Goal: Task Accomplishment & Management: Manage account settings

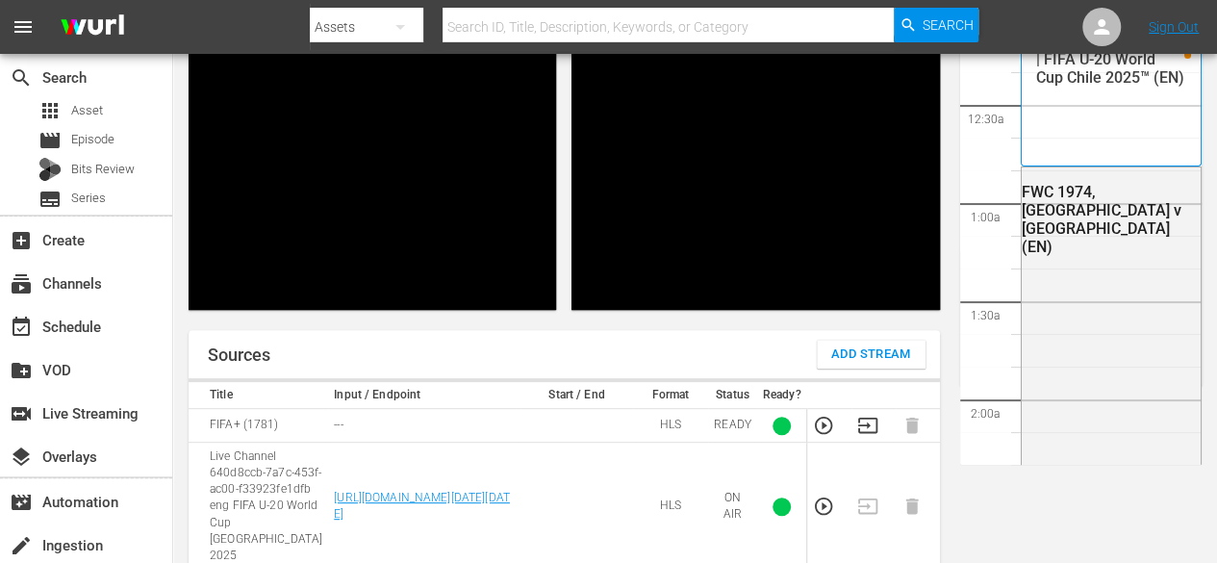
scroll to position [4129, 0]
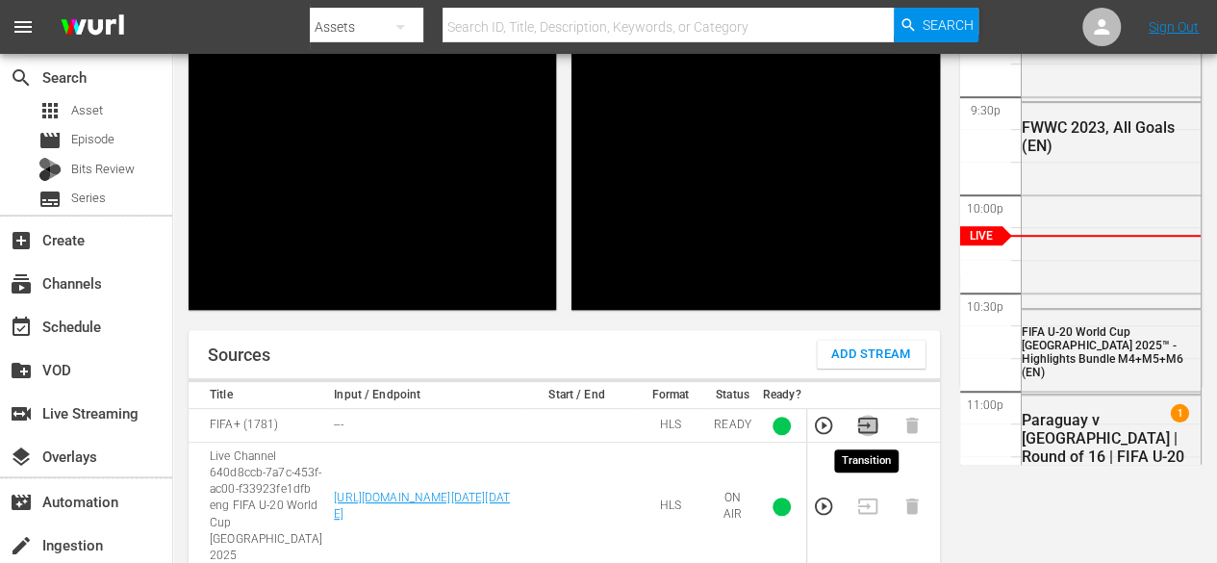
click at [863, 425] on icon "button" at bounding box center [866, 424] width 19 height 15
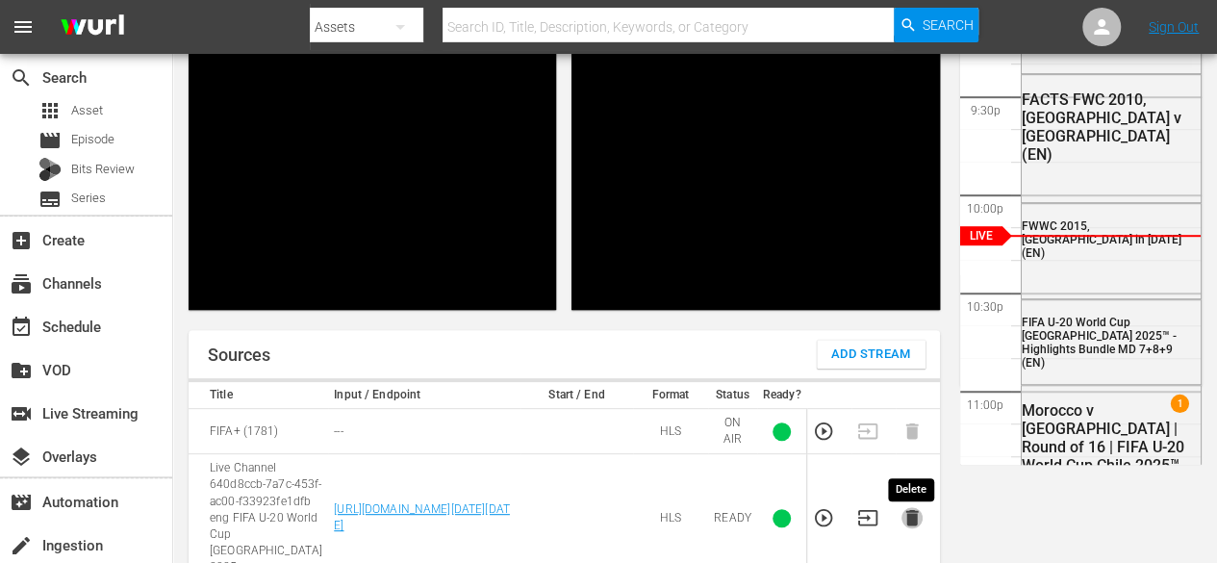
click at [910, 524] on icon "button" at bounding box center [911, 518] width 13 height 16
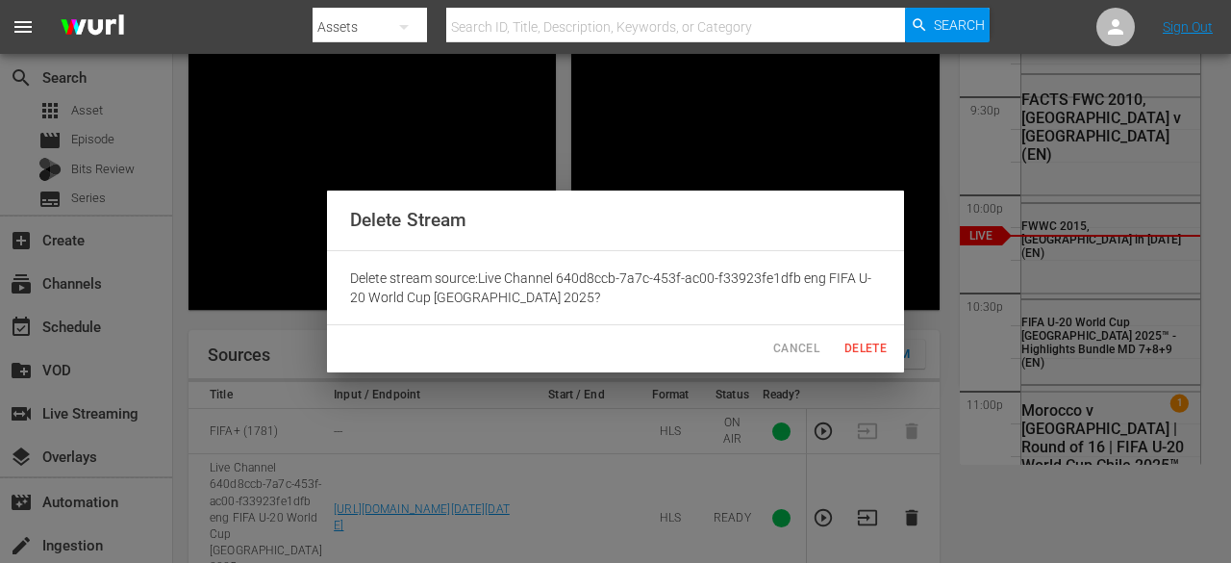
click at [872, 359] on span "Delete" at bounding box center [866, 349] width 46 height 20
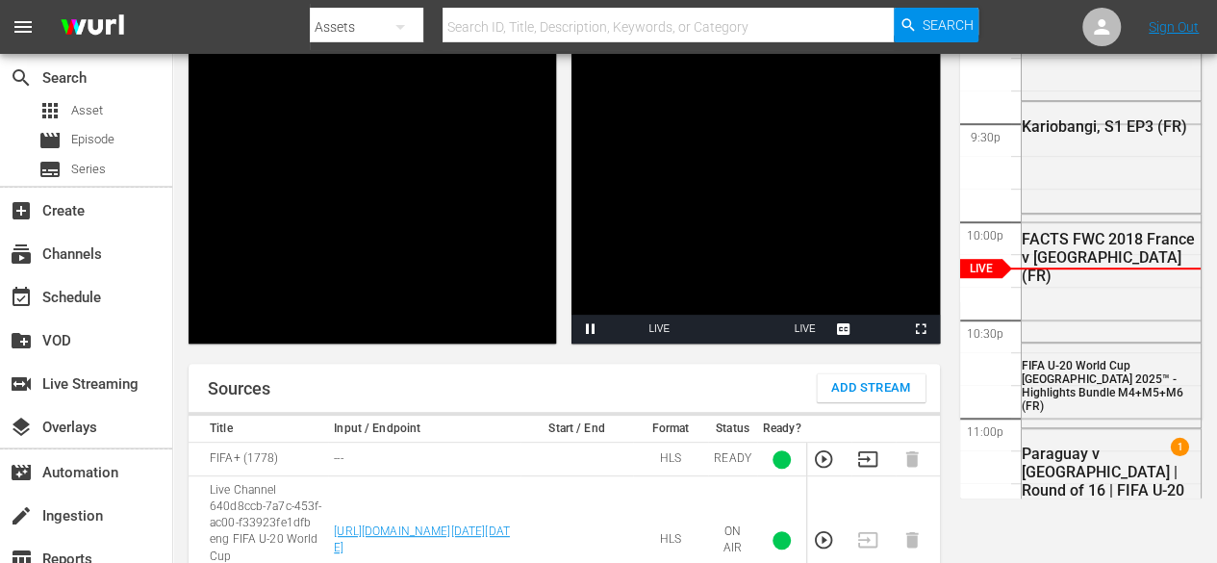
scroll to position [140, 0]
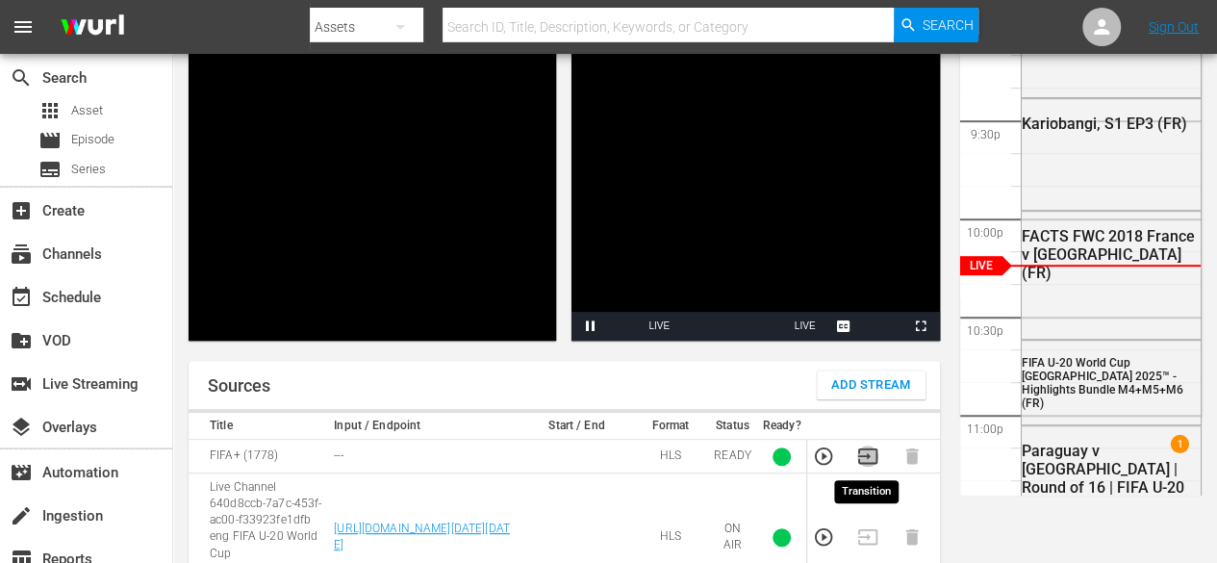
click at [868, 463] on icon "button" at bounding box center [866, 455] width 19 height 15
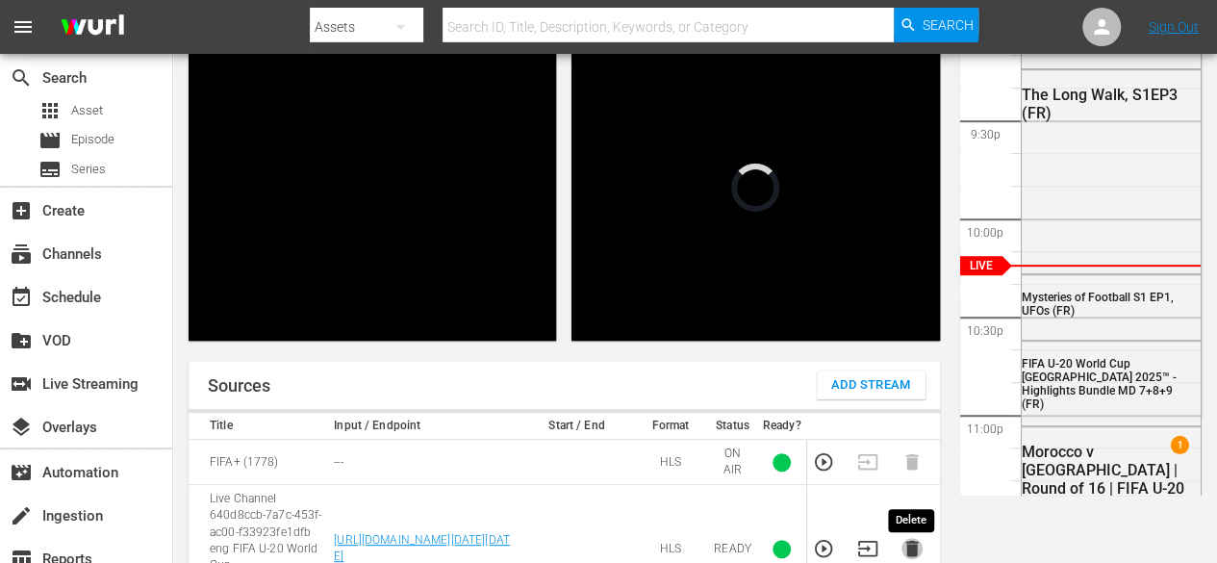
click at [905, 549] on icon "button" at bounding box center [911, 549] width 13 height 16
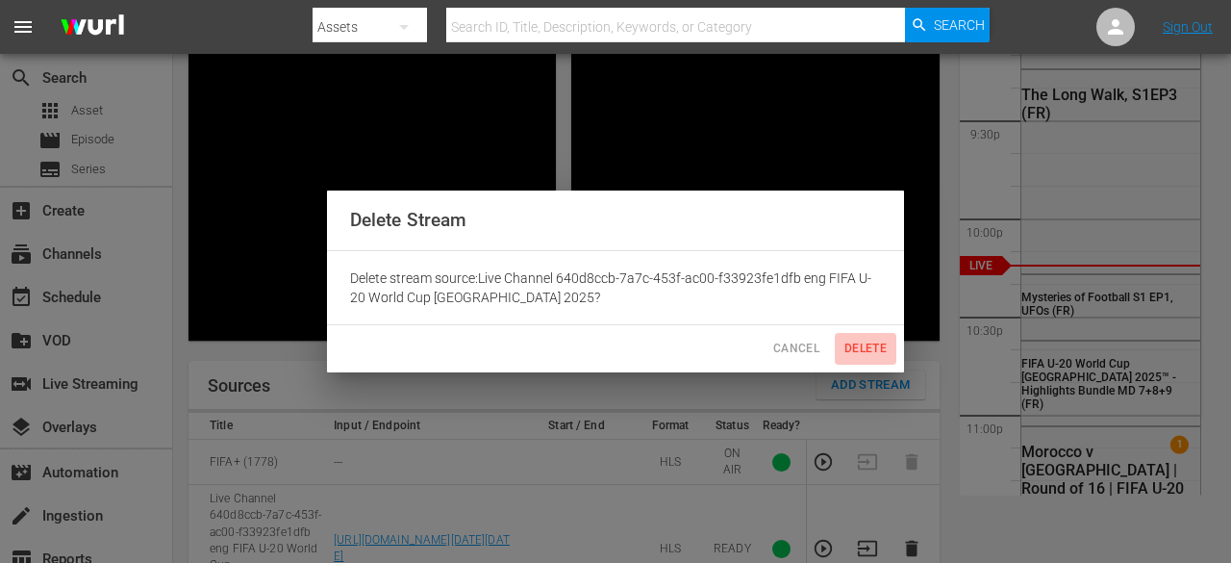
click at [878, 353] on span "Delete" at bounding box center [866, 349] width 46 height 20
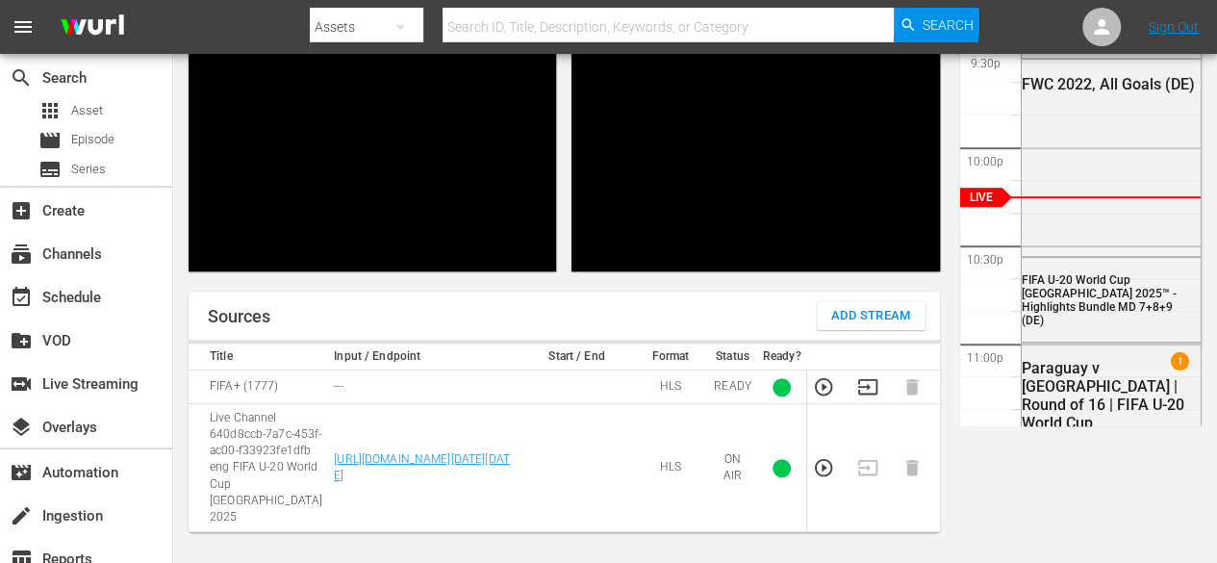
scroll to position [212, 0]
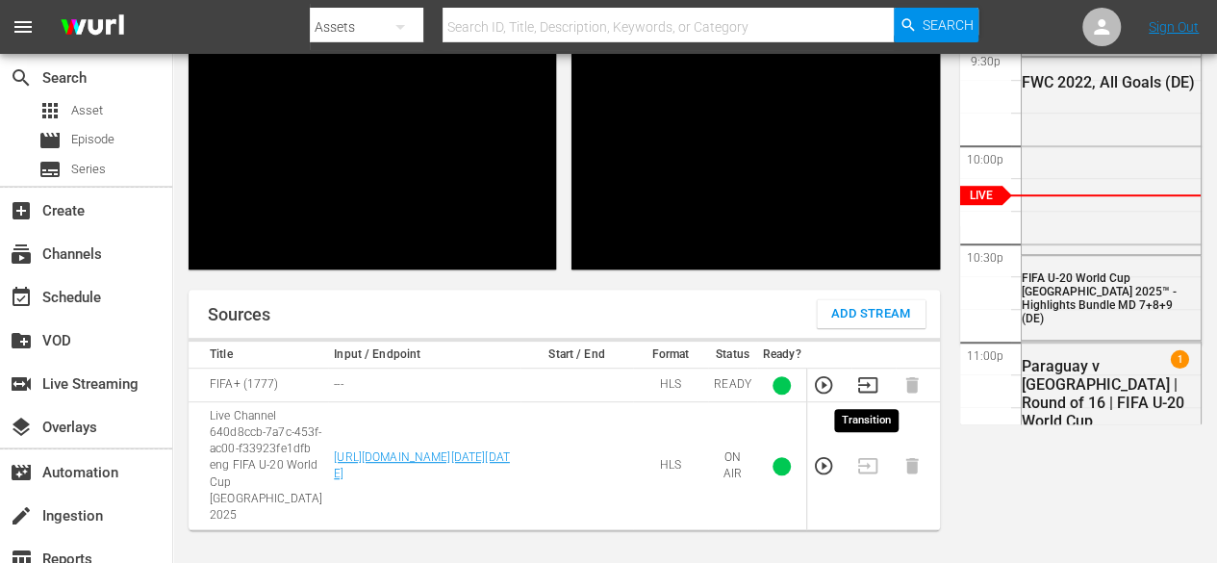
click at [862, 383] on icon "button" at bounding box center [867, 384] width 21 height 21
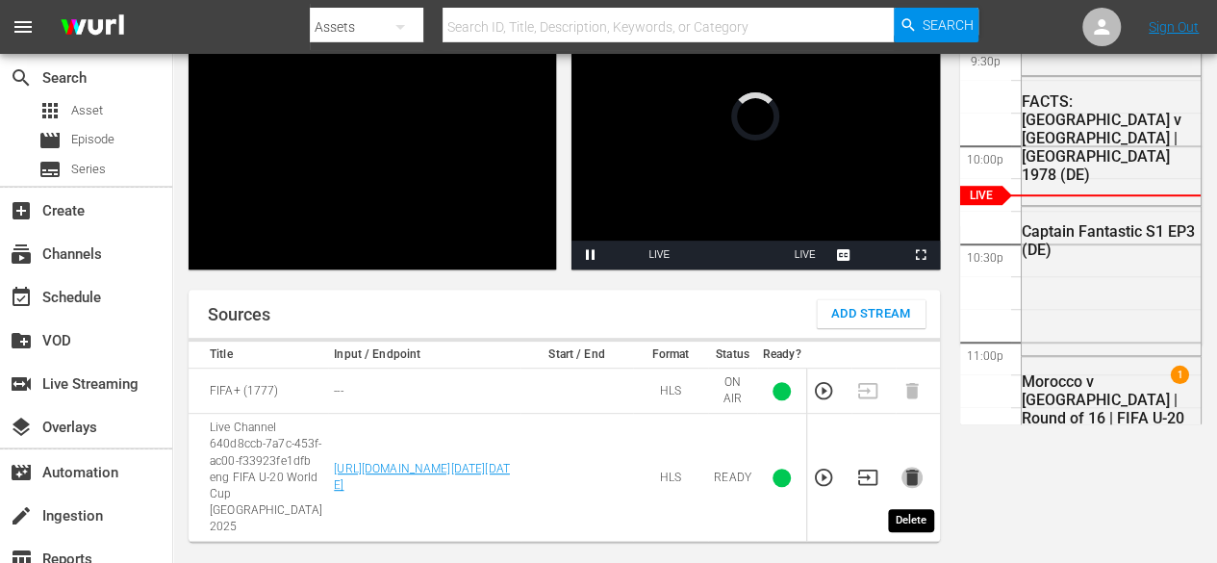
click at [914, 484] on icon "button" at bounding box center [911, 477] width 13 height 16
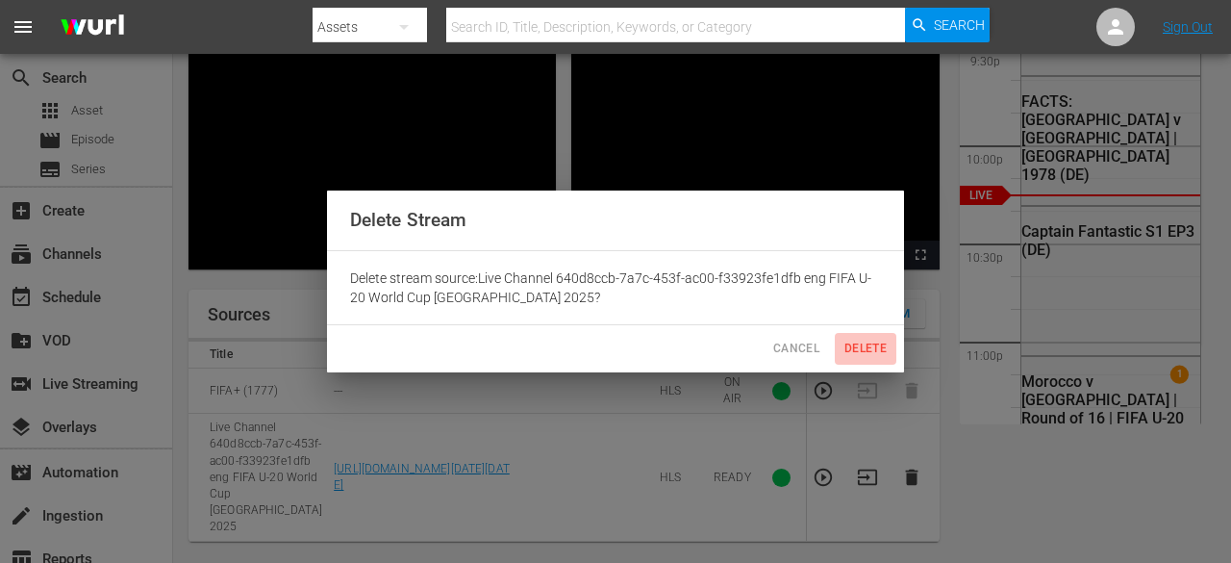
click at [871, 336] on button "Delete" at bounding box center [866, 349] width 62 height 32
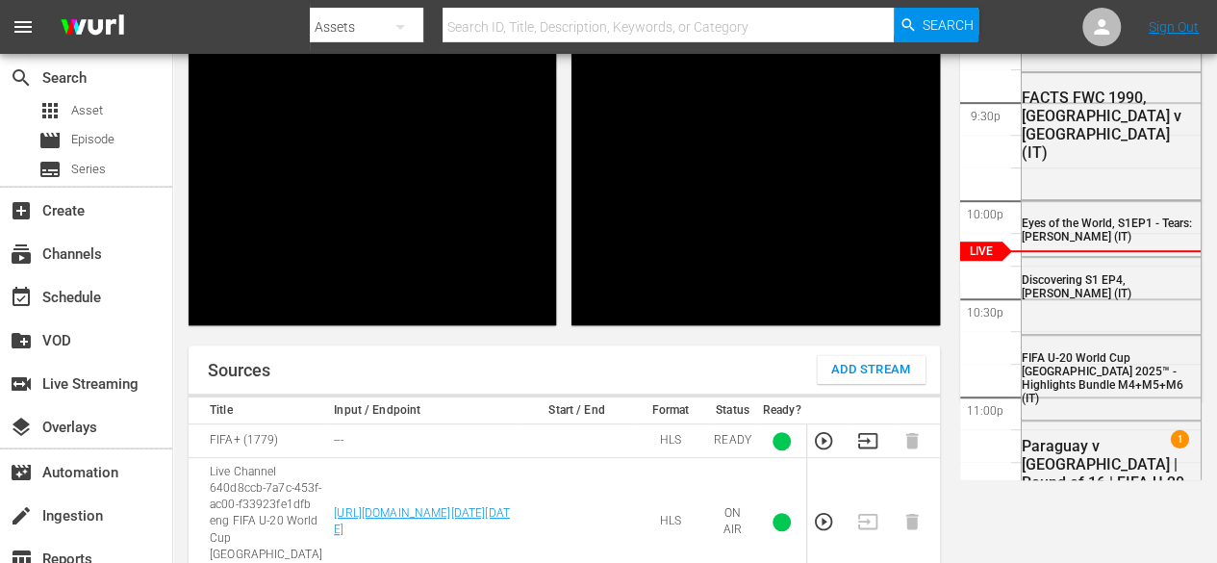
scroll to position [158, 0]
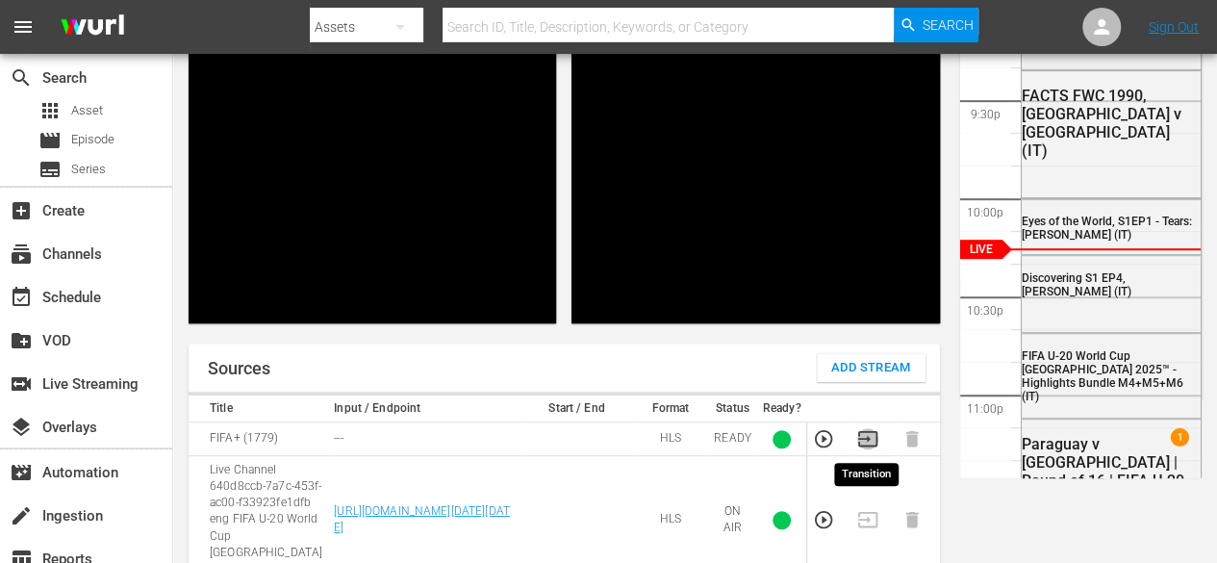
click at [862, 437] on icon "button" at bounding box center [866, 438] width 19 height 15
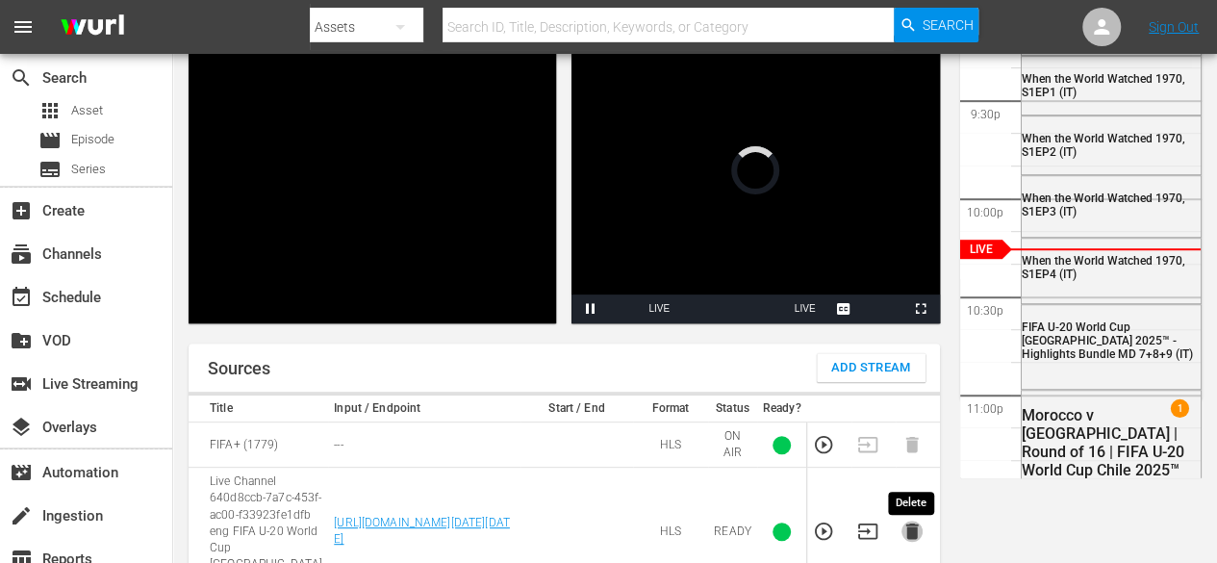
click at [906, 536] on icon "button" at bounding box center [911, 531] width 13 height 16
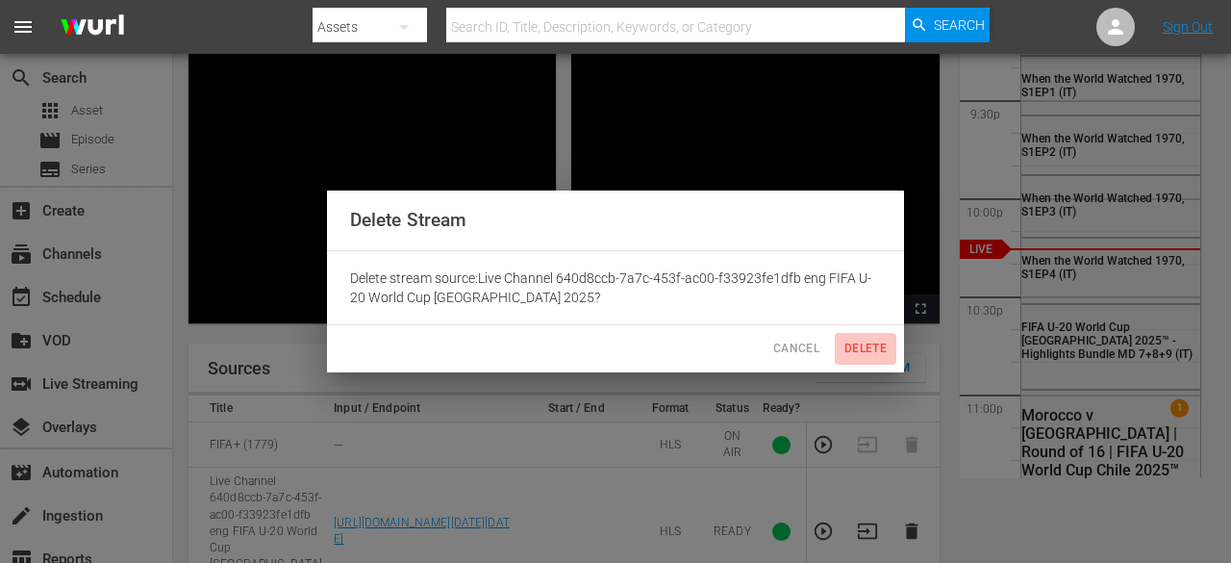
click at [854, 345] on span "Delete" at bounding box center [866, 349] width 46 height 20
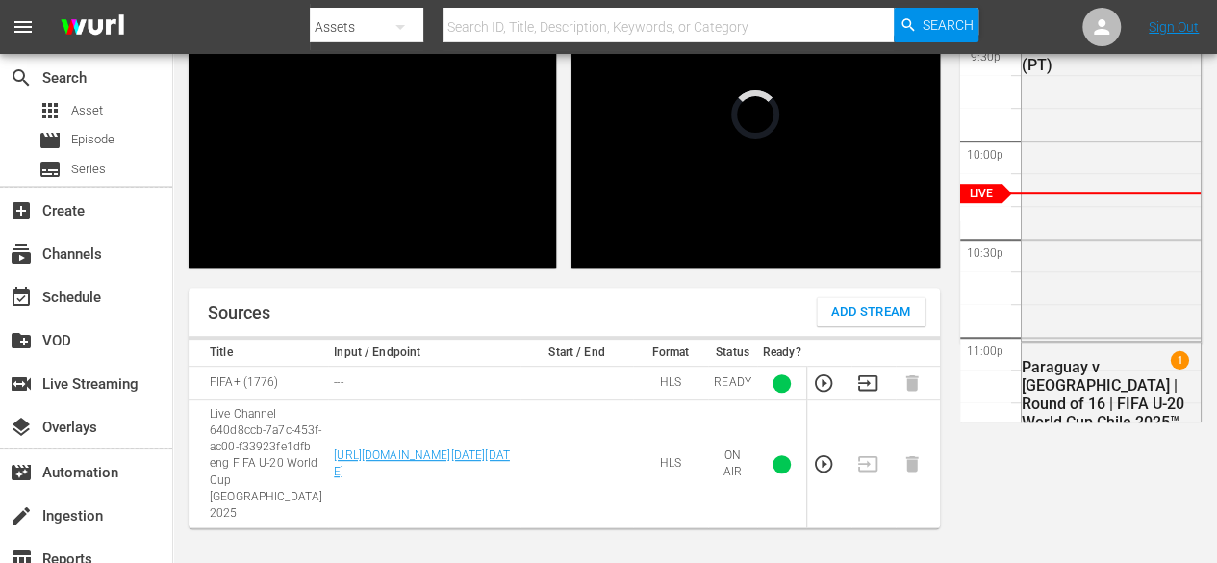
scroll to position [215, 0]
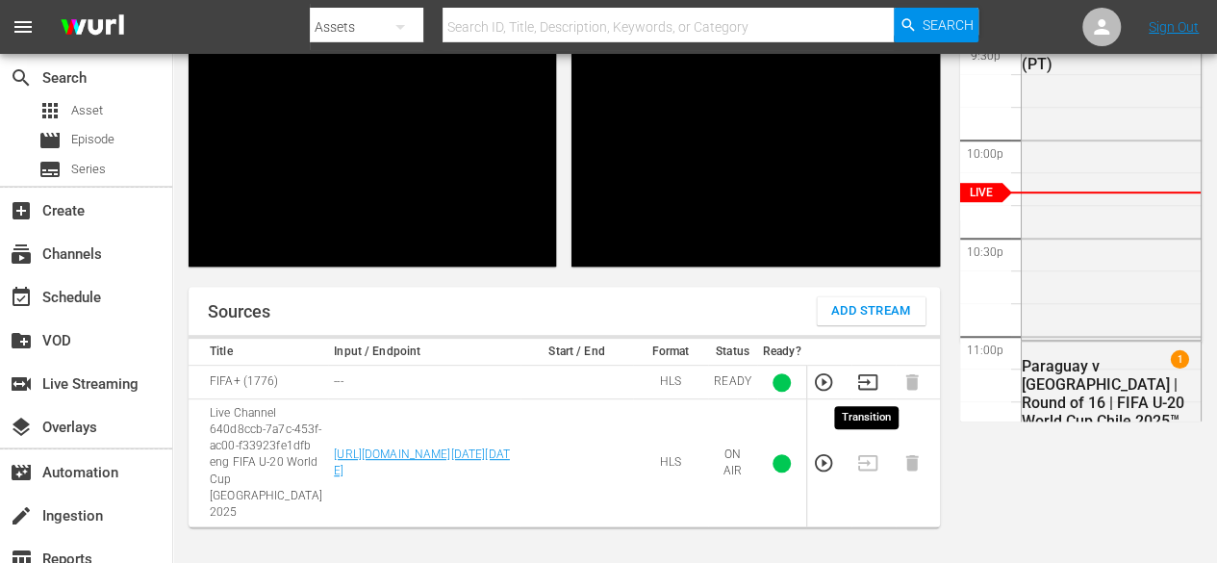
click at [870, 374] on icon "button" at bounding box center [866, 381] width 19 height 15
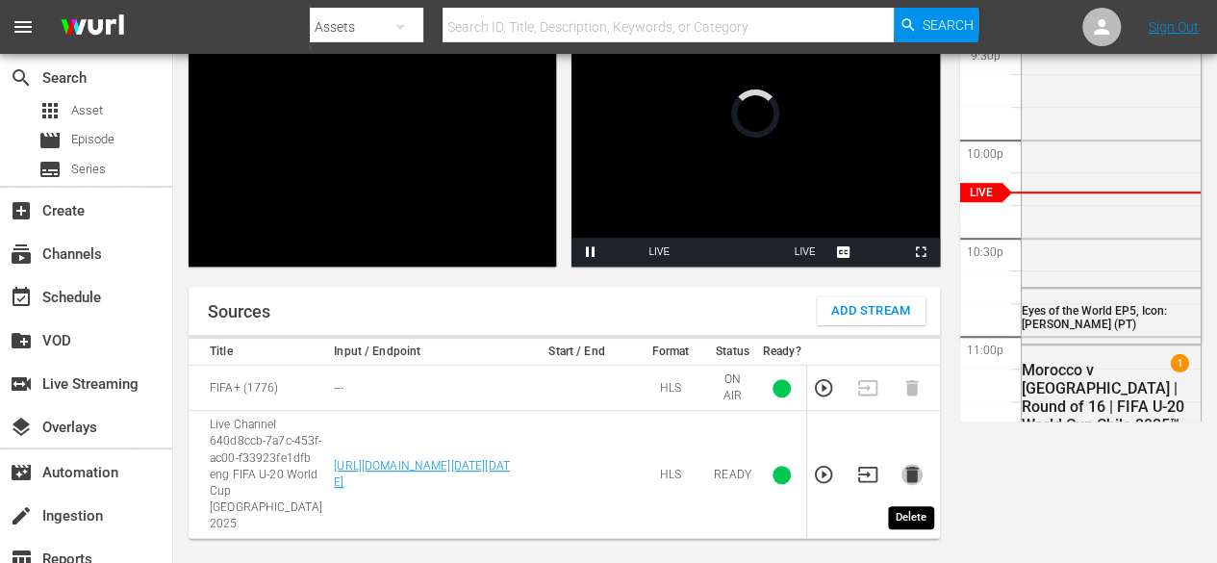
click at [902, 479] on icon "button" at bounding box center [911, 474] width 21 height 21
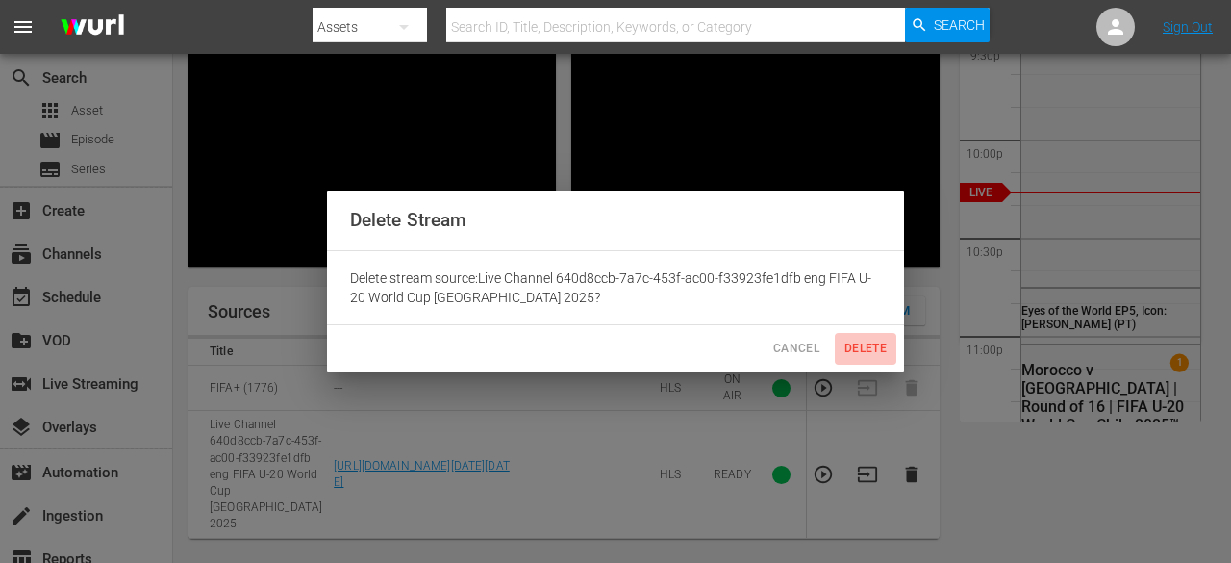
click at [878, 341] on span "Delete" at bounding box center [866, 349] width 46 height 20
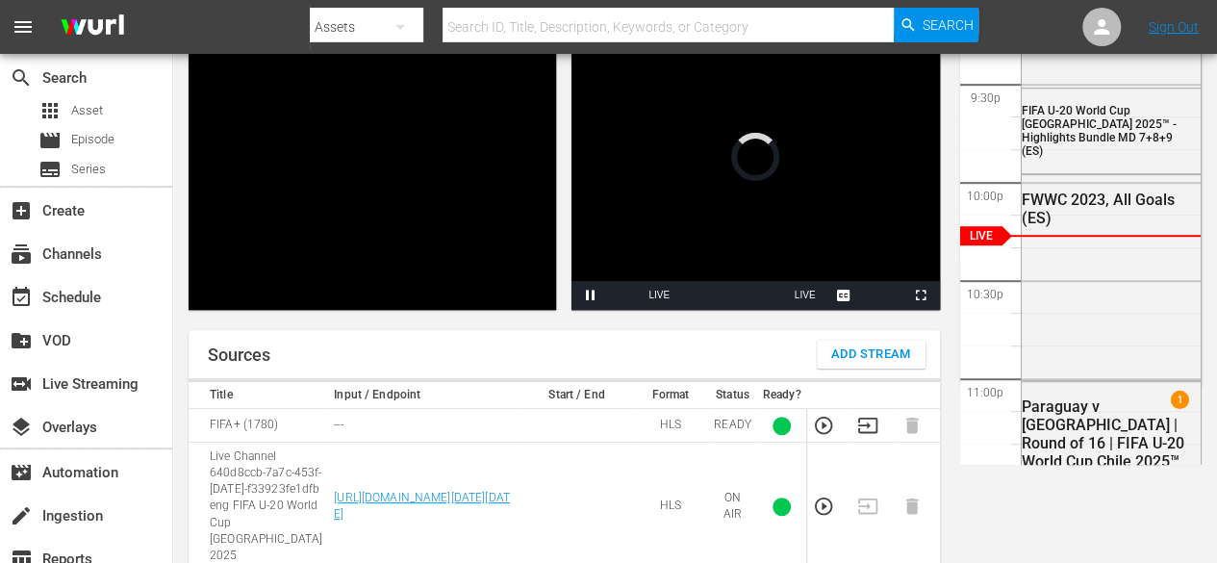
scroll to position [171, 0]
click at [865, 424] on icon "button" at bounding box center [866, 424] width 19 height 15
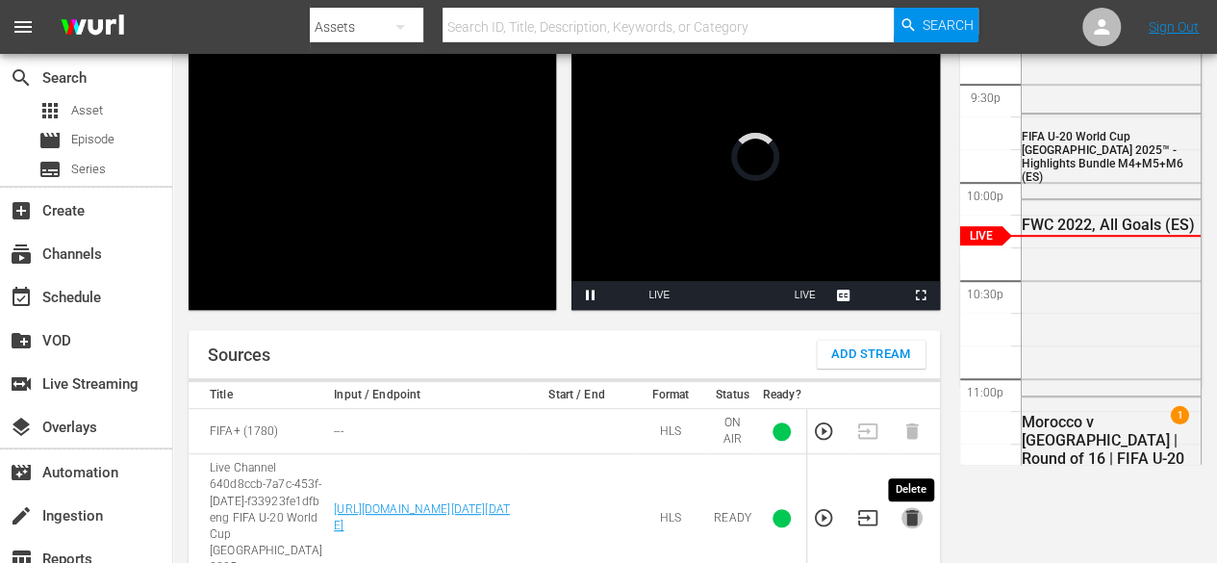
click at [922, 525] on icon "button" at bounding box center [911, 517] width 21 height 21
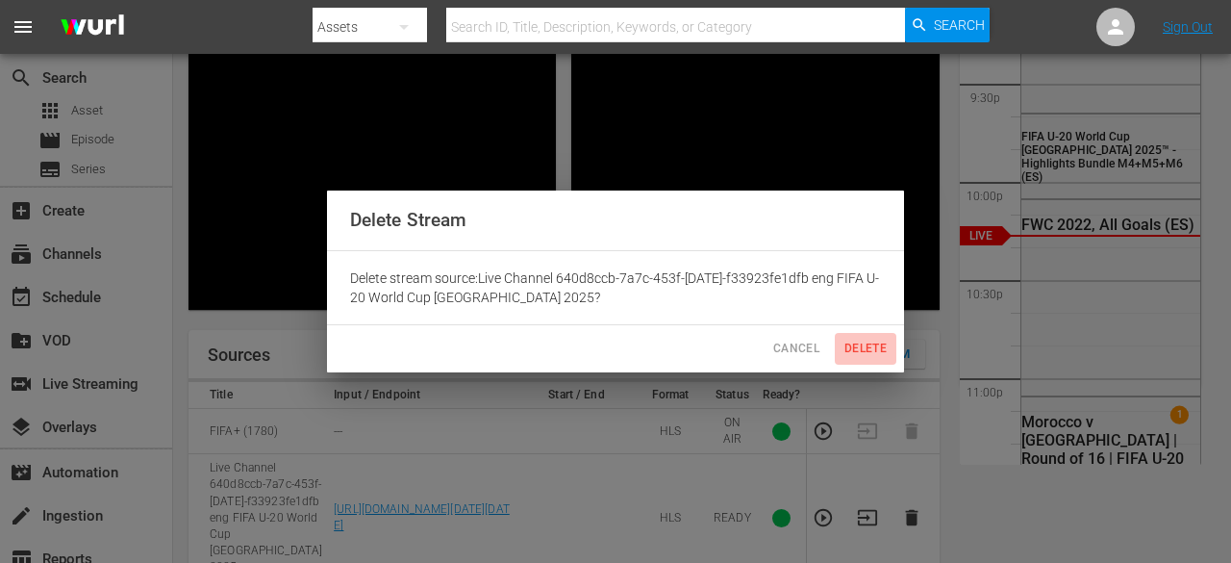
click at [857, 343] on span "Delete" at bounding box center [866, 349] width 46 height 20
